Goal: Check status

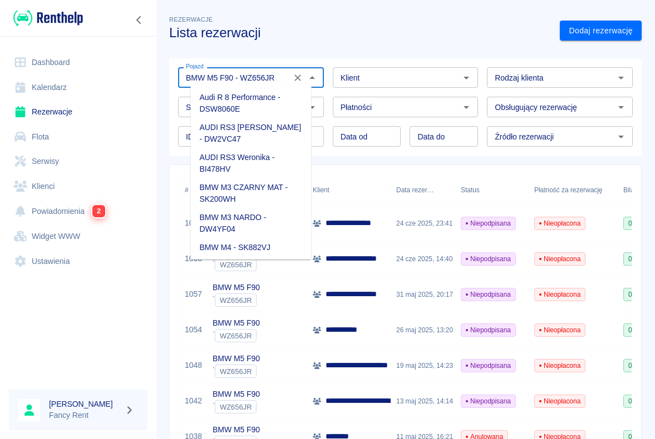
scroll to position [22, 0]
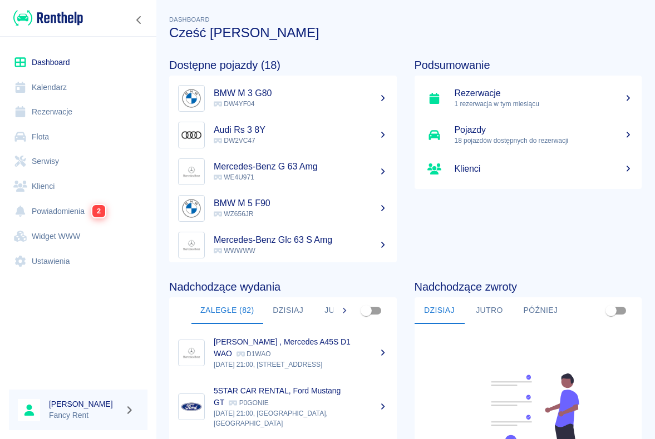
click at [61, 107] on link "Rezerwacje" at bounding box center [78, 112] width 138 height 25
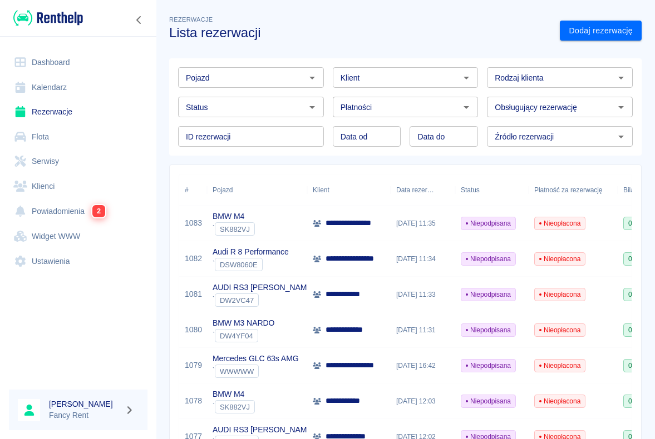
click at [244, 91] on div "Status Status" at bounding box center [246, 102] width 155 height 29
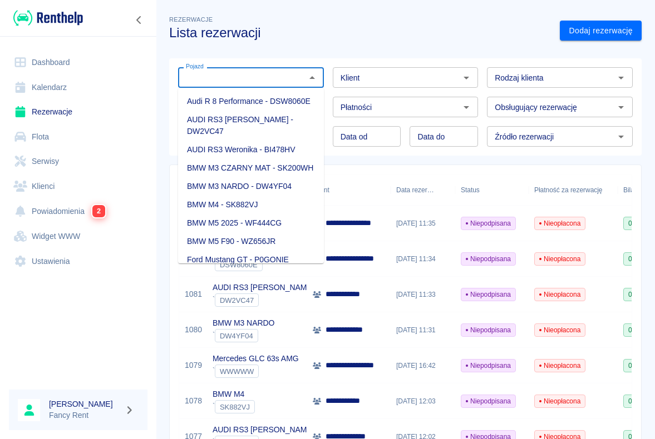
click at [249, 75] on input "Pojazd" at bounding box center [241, 78] width 121 height 14
type input ","
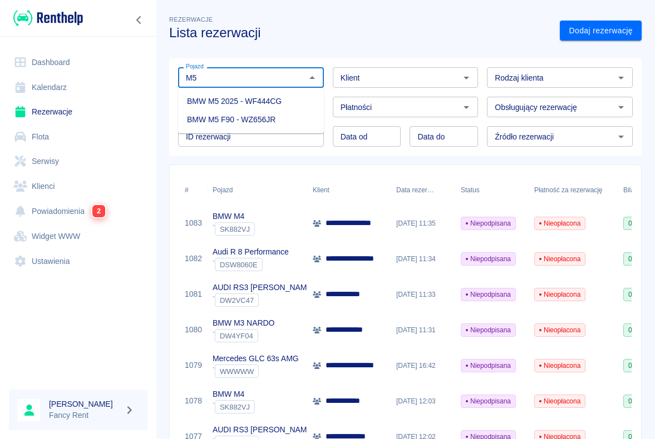
click at [282, 115] on li "BMW M5 F90 - WZ656JR" at bounding box center [251, 120] width 146 height 18
type input "BMW M5 F90 - WZ656JR"
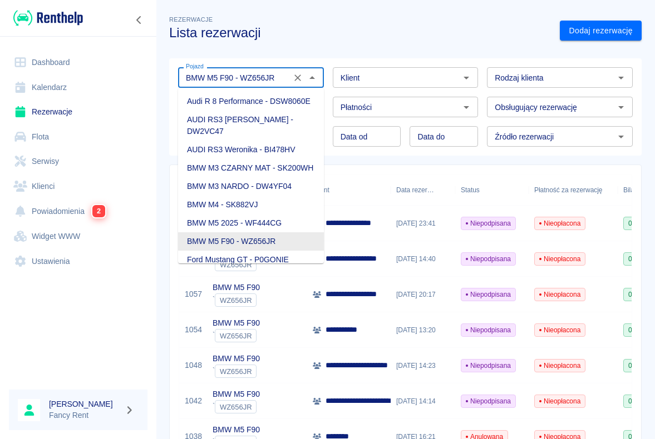
drag, startPoint x: 240, startPoint y: 77, endPoint x: 288, endPoint y: 75, distance: 47.9
click at [288, 75] on div "BMW M5 F90 - WZ656JR Pojazd" at bounding box center [251, 77] width 146 height 21
